Goal: Task Accomplishment & Management: Use online tool/utility

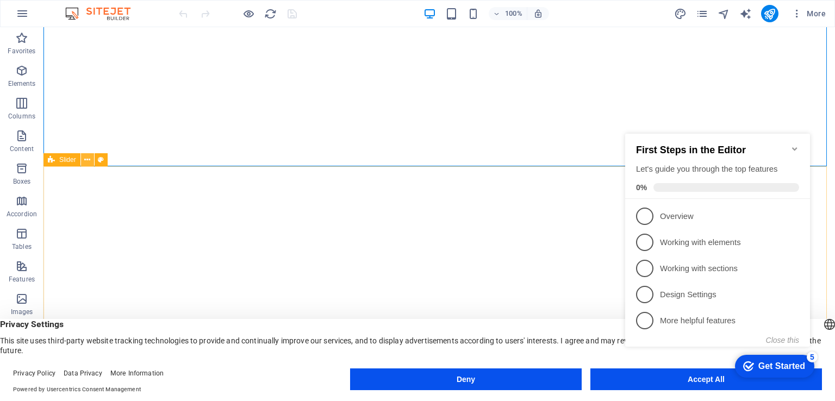
click at [88, 159] on icon at bounding box center [87, 159] width 6 height 11
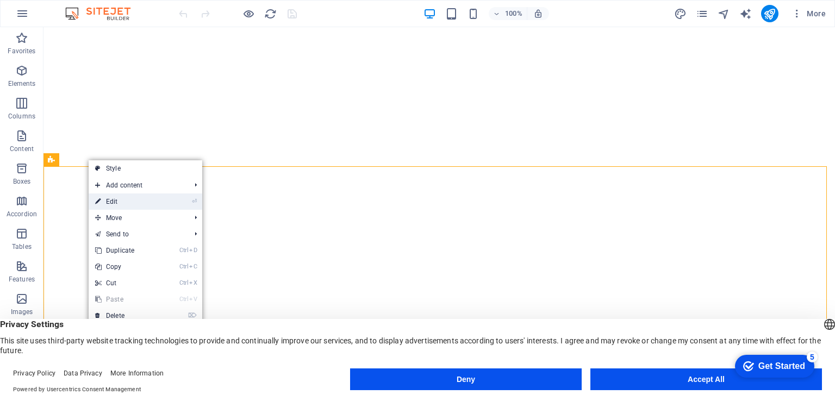
click at [99, 201] on icon at bounding box center [97, 202] width 5 height 16
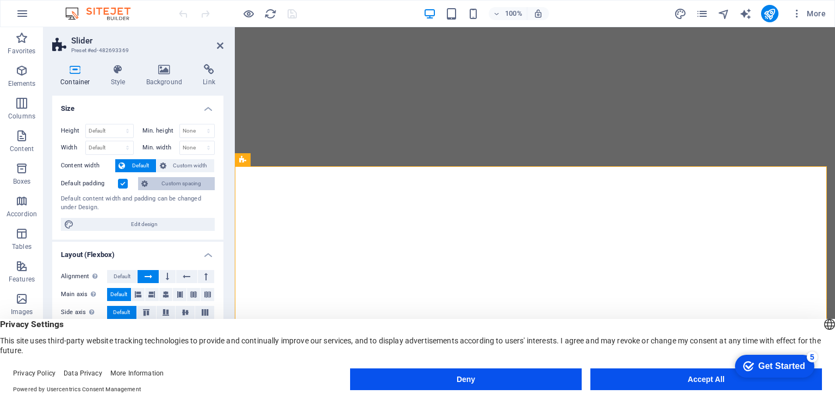
scroll to position [141, 0]
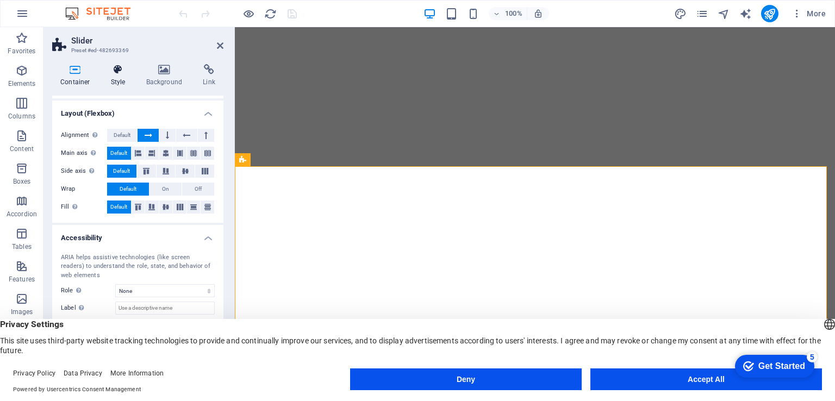
click at [113, 77] on h4 "Style" at bounding box center [120, 75] width 35 height 23
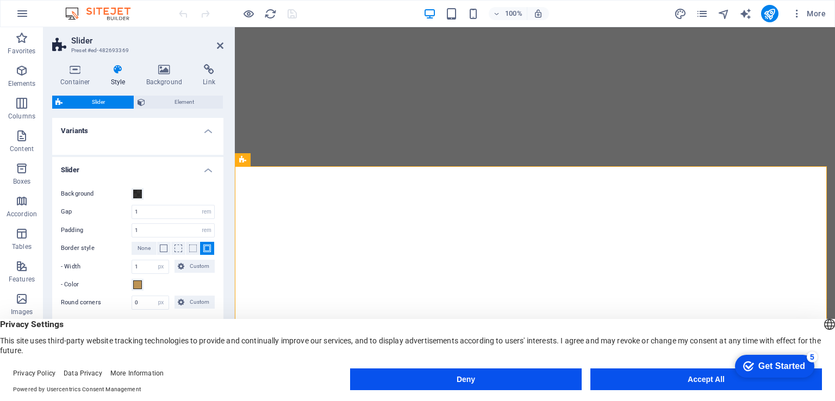
scroll to position [45, 0]
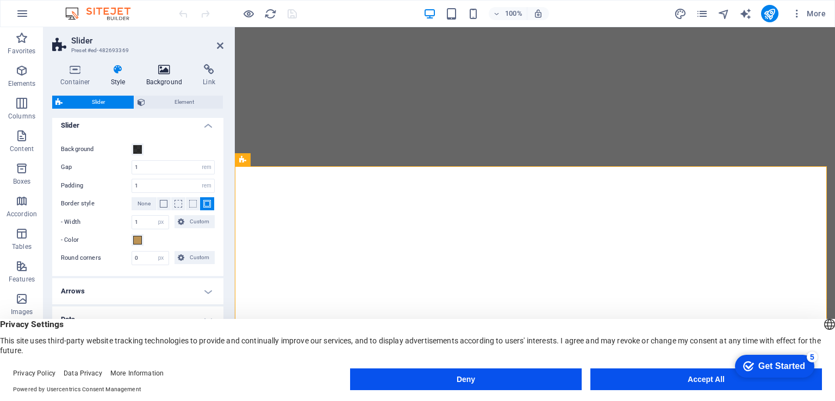
click at [159, 72] on icon at bounding box center [164, 69] width 53 height 11
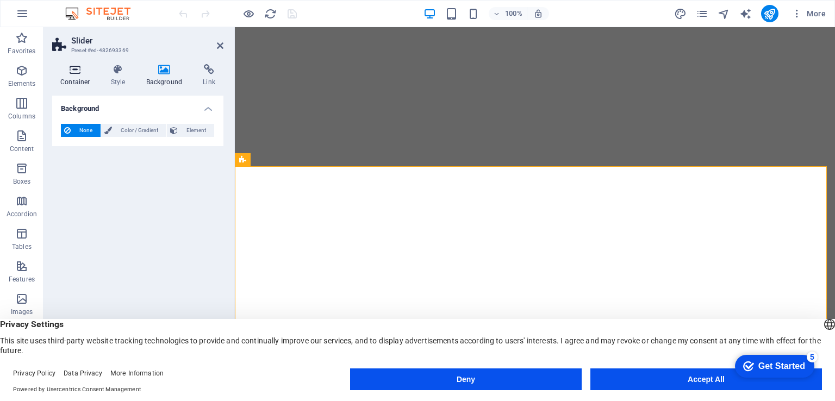
click at [83, 74] on icon at bounding box center [75, 69] width 46 height 11
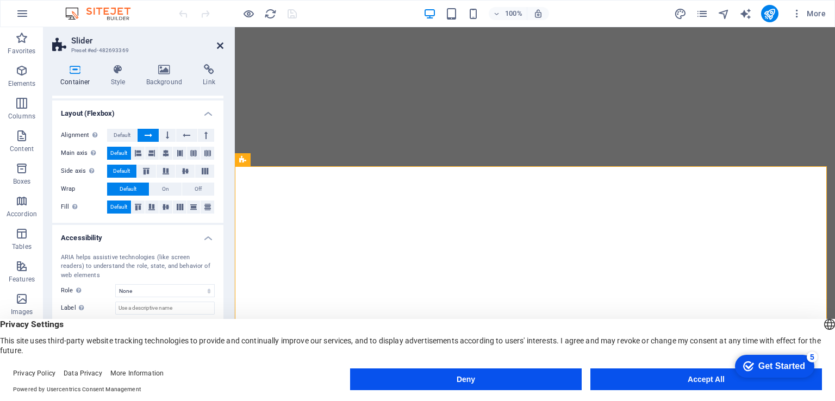
click at [221, 48] on icon at bounding box center [220, 45] width 7 height 9
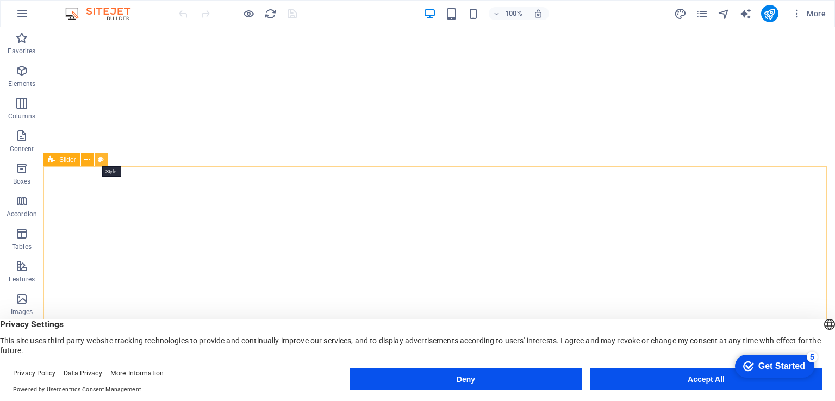
click at [99, 160] on icon at bounding box center [101, 159] width 6 height 11
select select "rem"
select select "px"
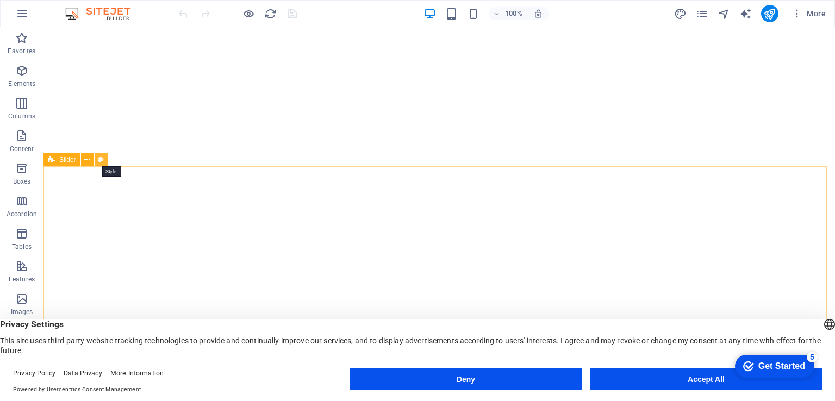
select select "preset-slider-content-v3-default"
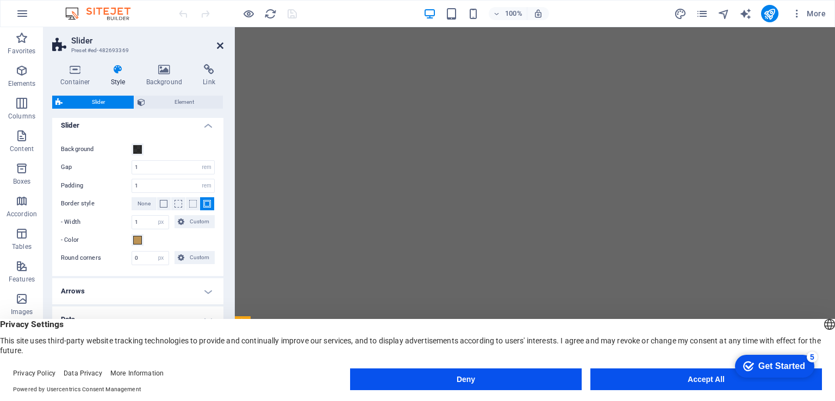
click at [220, 41] on icon at bounding box center [220, 45] width 7 height 9
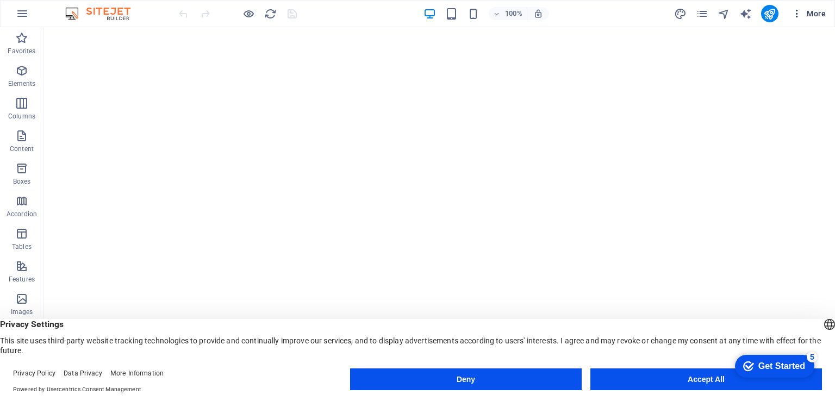
click at [820, 14] on span "More" at bounding box center [809, 13] width 34 height 11
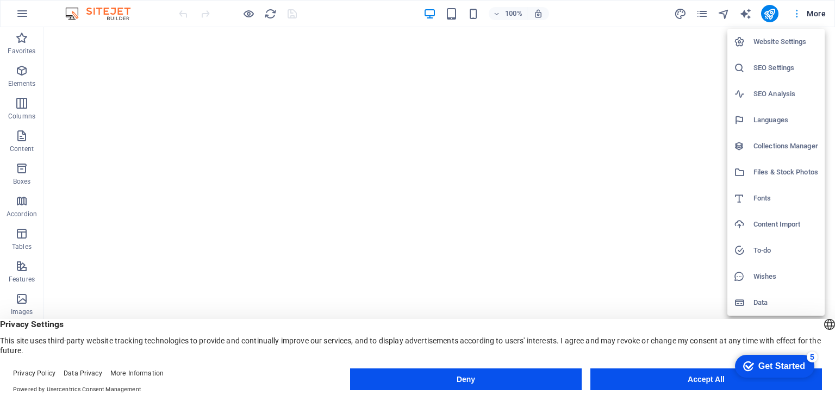
click at [820, 14] on div at bounding box center [417, 200] width 835 height 401
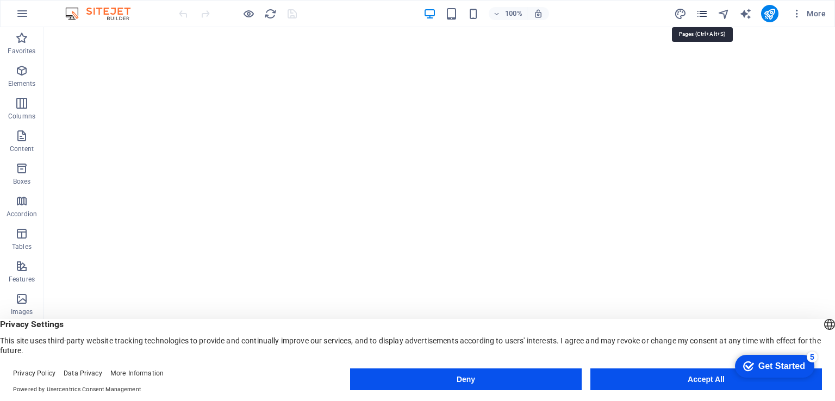
click at [708, 14] on icon "pages" at bounding box center [702, 14] width 13 height 13
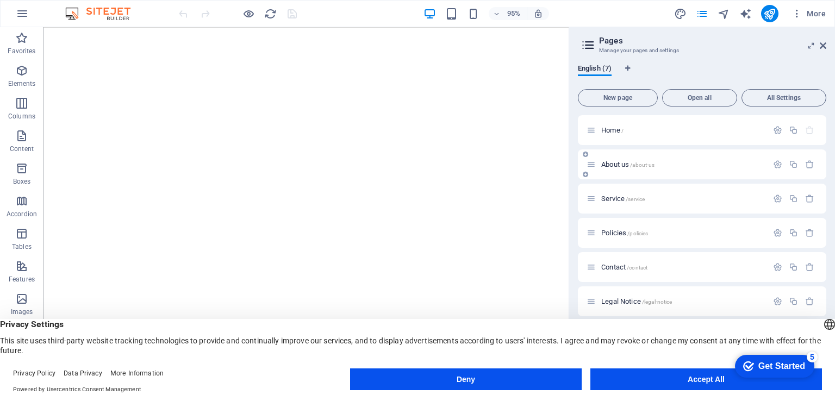
click at [604, 168] on div "About us /about-us" at bounding box center [677, 164] width 181 height 13
click at [606, 167] on span "About us /about-us" at bounding box center [627, 164] width 53 height 8
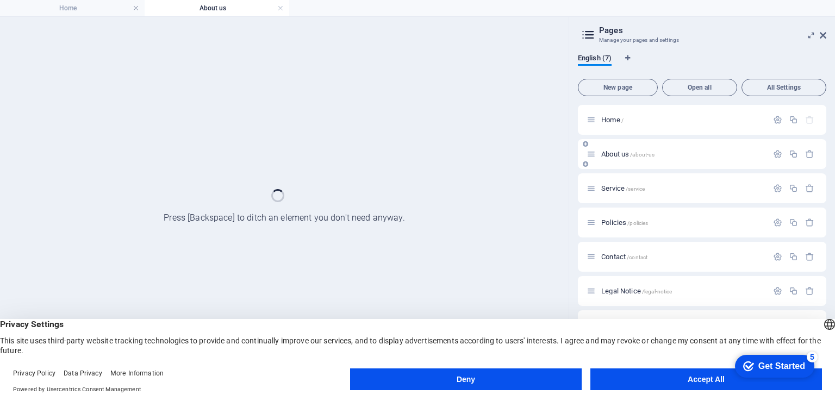
click at [606, 167] on div "About us /about-us" at bounding box center [702, 154] width 248 height 30
click at [618, 190] on span "Service /service" at bounding box center [622, 188] width 43 height 8
click at [620, 220] on span "Policies /policies" at bounding box center [624, 223] width 47 height 8
click at [620, 221] on span "Policies /policies" at bounding box center [624, 223] width 47 height 8
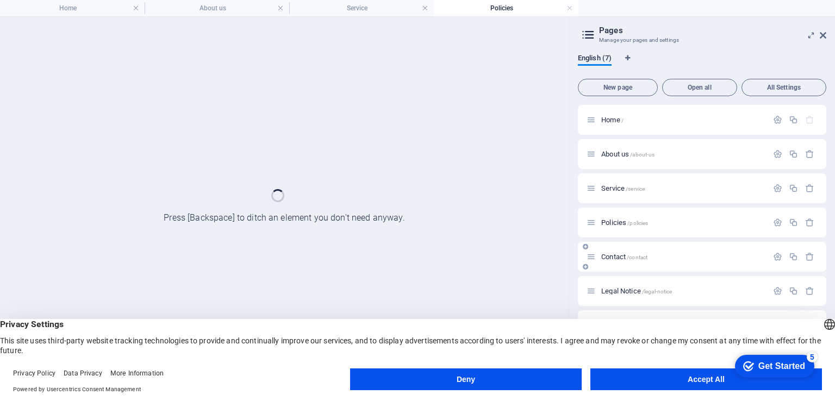
click at [620, 257] on span "Contact /contact" at bounding box center [624, 257] width 46 height 8
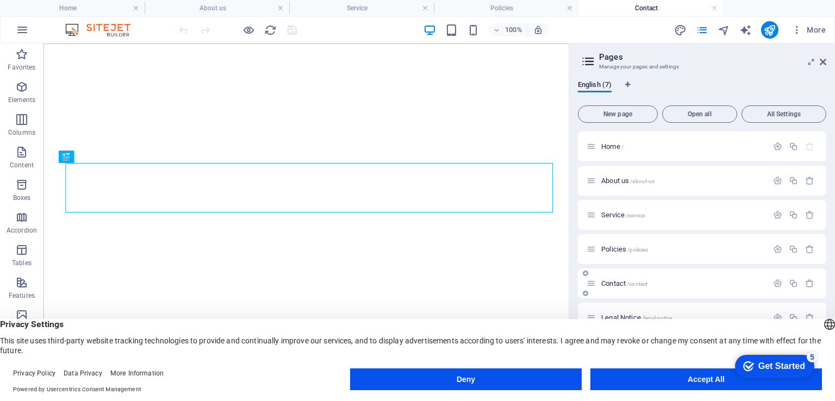
scroll to position [0, 0]
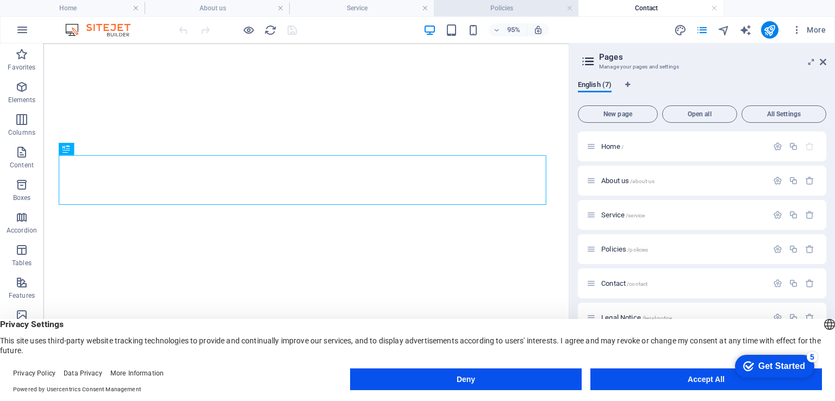
click at [508, 5] on h4 "Policies" at bounding box center [506, 8] width 145 height 12
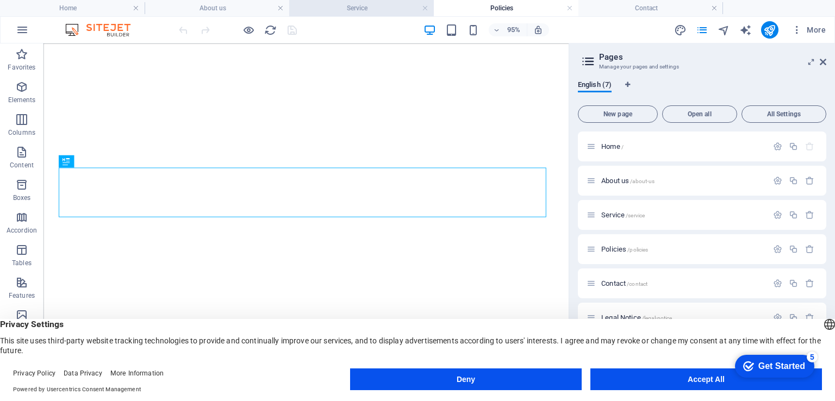
click at [368, 14] on h4 "Service" at bounding box center [361, 8] width 145 height 12
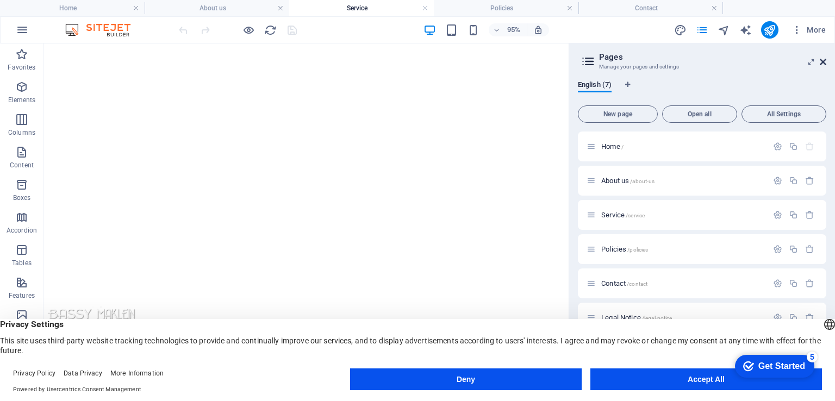
click at [824, 63] on icon at bounding box center [823, 62] width 7 height 9
